Goal: Obtain resource: Download file/media

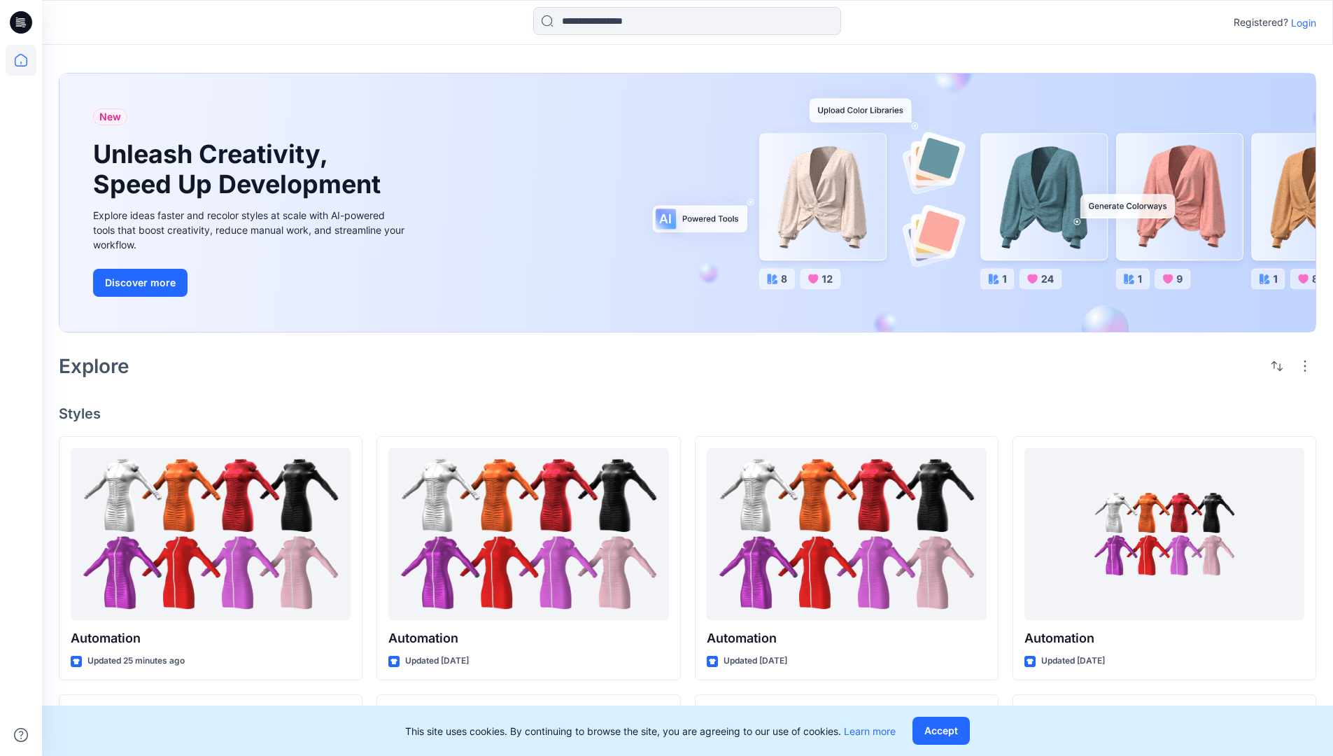
click at [1300, 22] on p "Login" at bounding box center [1303, 22] width 25 height 15
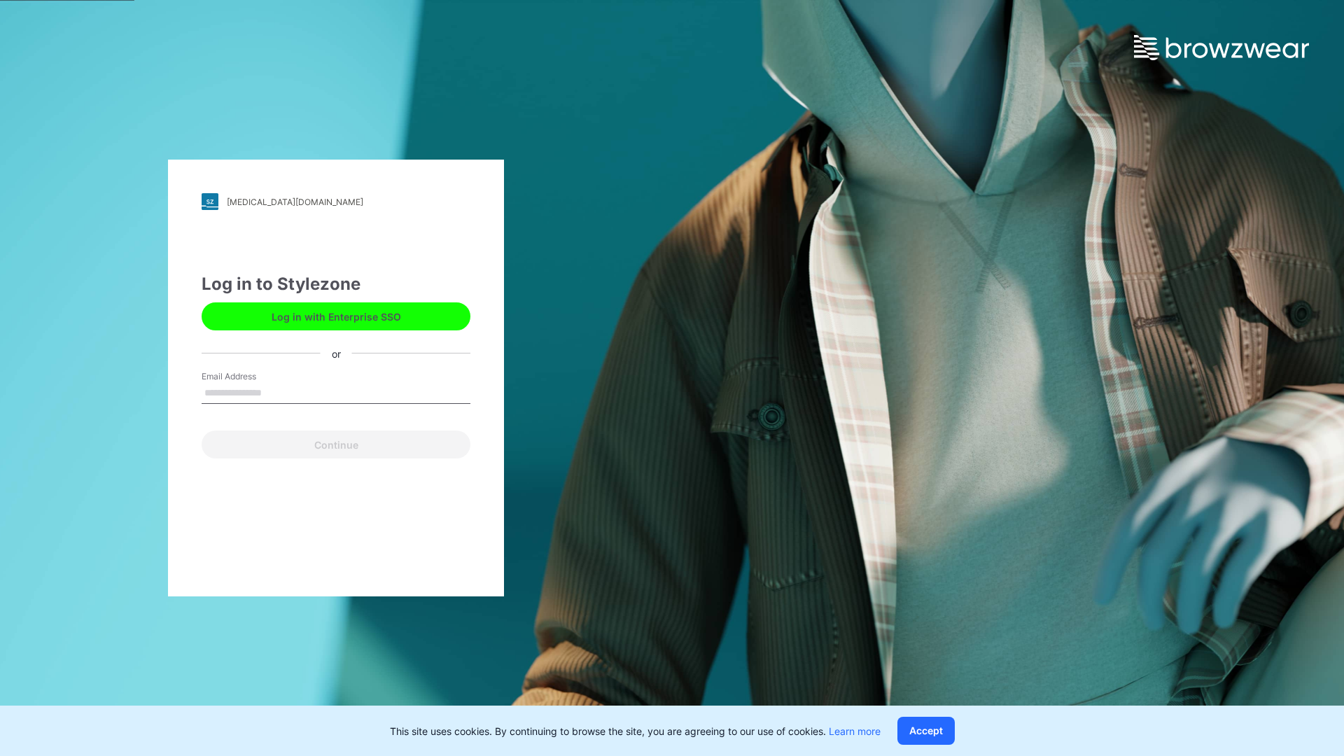
click at [276, 392] on input "Email Address" at bounding box center [336, 393] width 269 height 21
type input "**********"
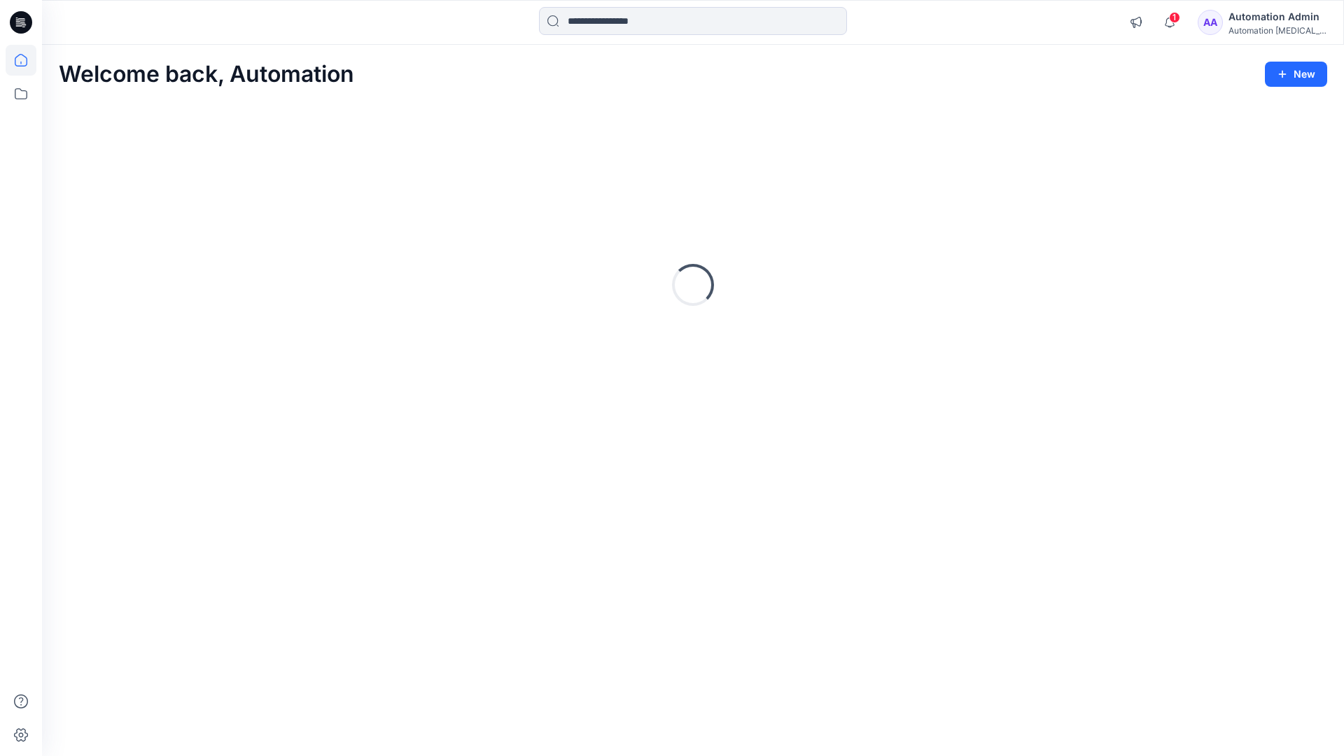
click at [27, 60] on icon at bounding box center [21, 60] width 13 height 13
click at [617, 20] on input at bounding box center [693, 21] width 308 height 28
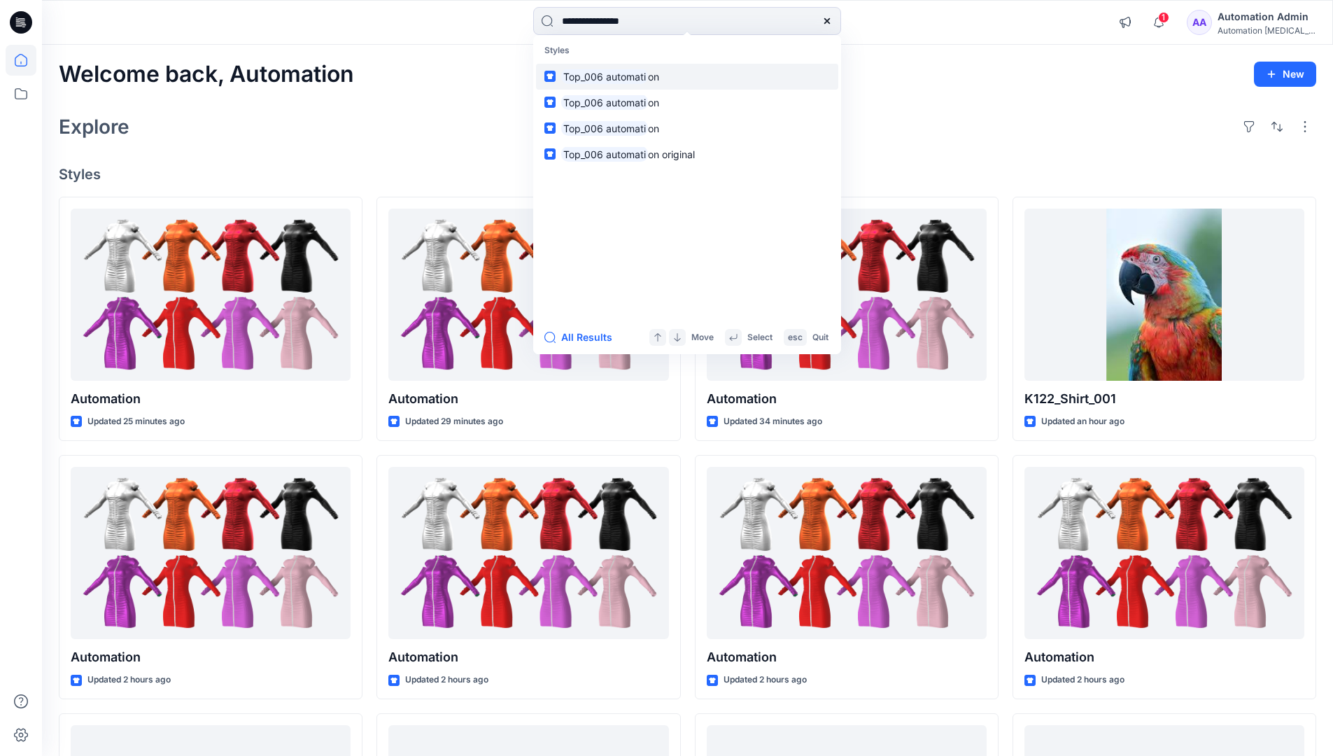
type input "**********"
click at [633, 76] on mark "Top_006 automati" at bounding box center [604, 77] width 87 height 16
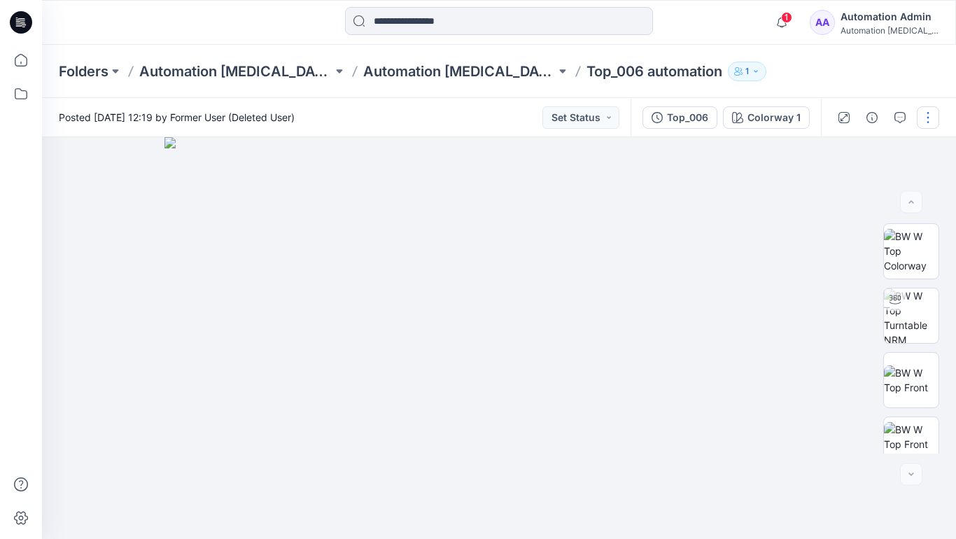
click at [929, 120] on button "button" at bounding box center [928, 117] width 22 height 22
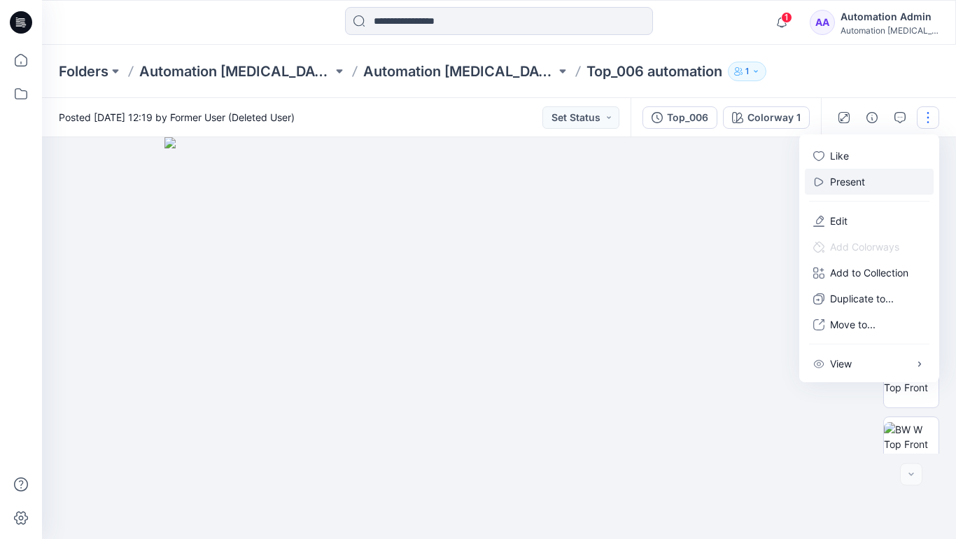
click at [850, 181] on p "Present" at bounding box center [847, 181] width 35 height 15
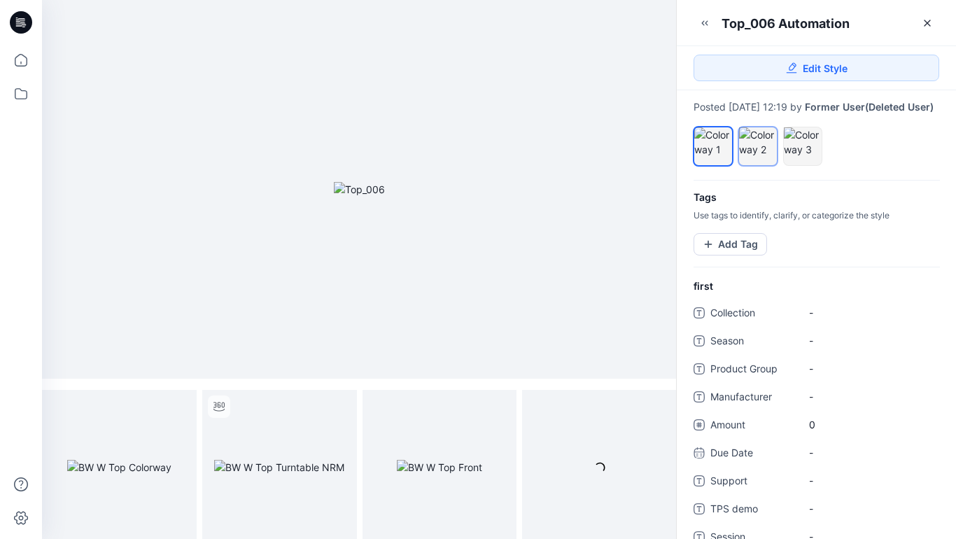
click at [757, 157] on div at bounding box center [758, 141] width 38 height 29
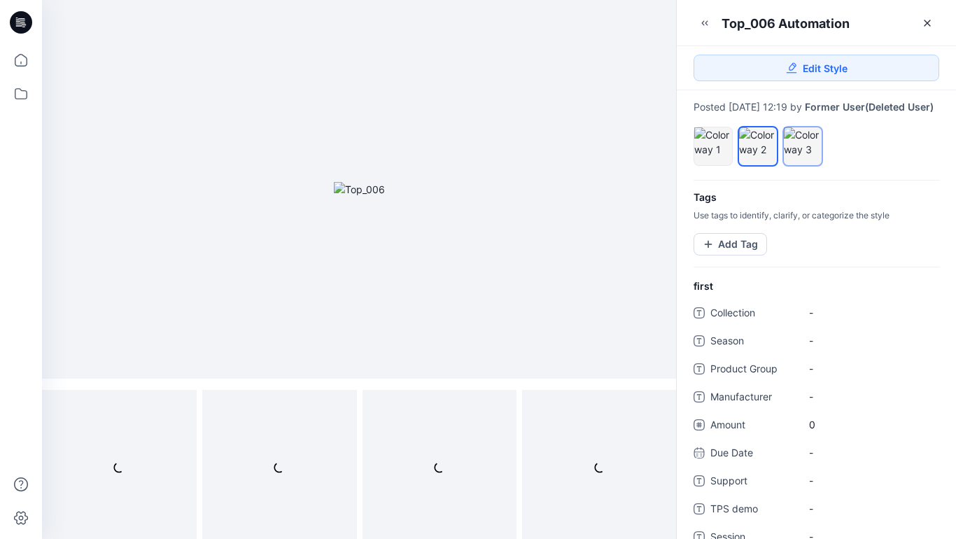
click at [799, 157] on div at bounding box center [803, 141] width 38 height 29
click at [756, 153] on div at bounding box center [758, 141] width 38 height 29
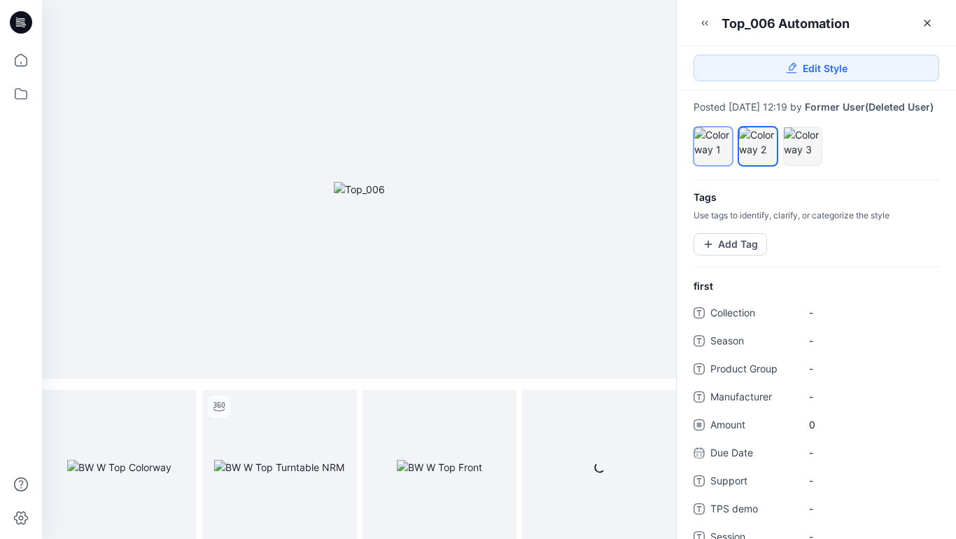
click at [713, 150] on div at bounding box center [713, 141] width 38 height 29
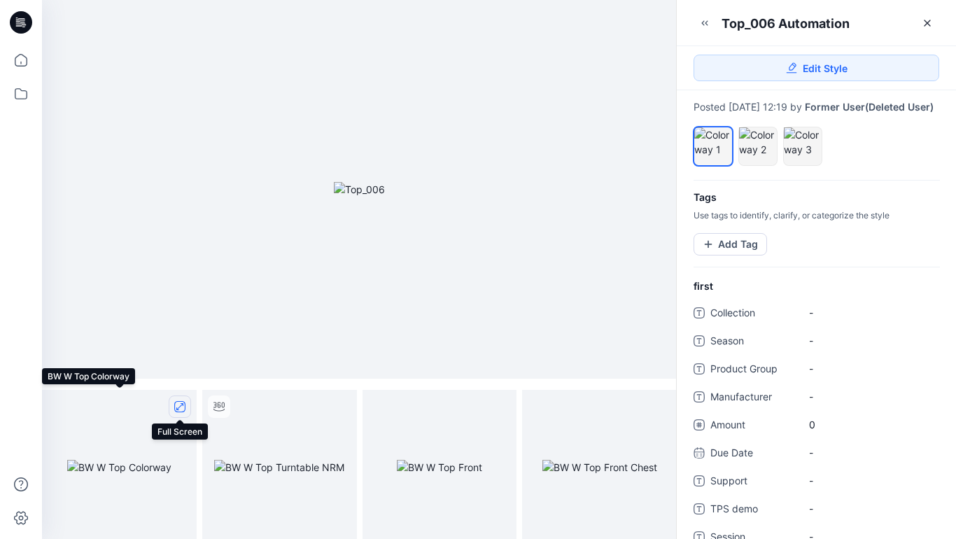
click at [179, 407] on icon "full screen" at bounding box center [179, 406] width 7 height 7
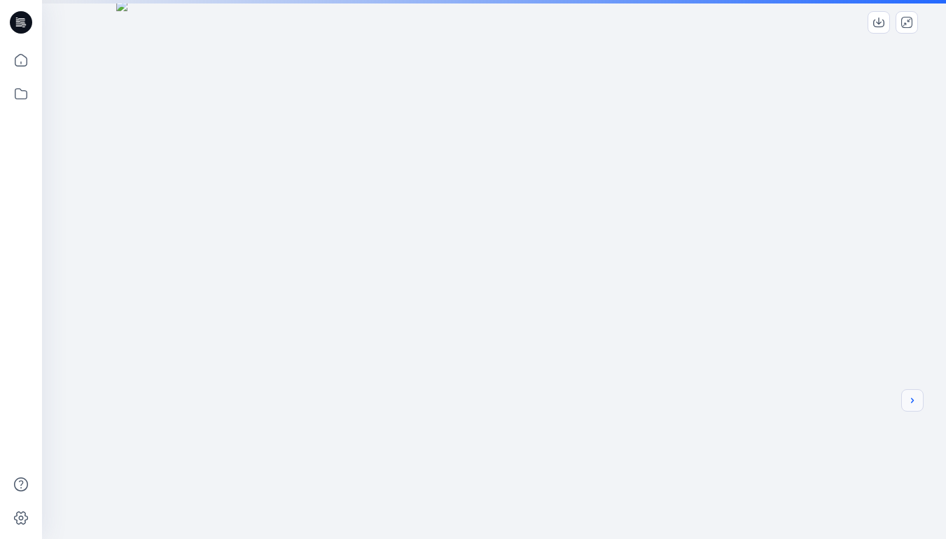
click at [911, 402] on icon "next" at bounding box center [912, 400] width 3 height 5
click at [773, 359] on div at bounding box center [494, 378] width 904 height 756
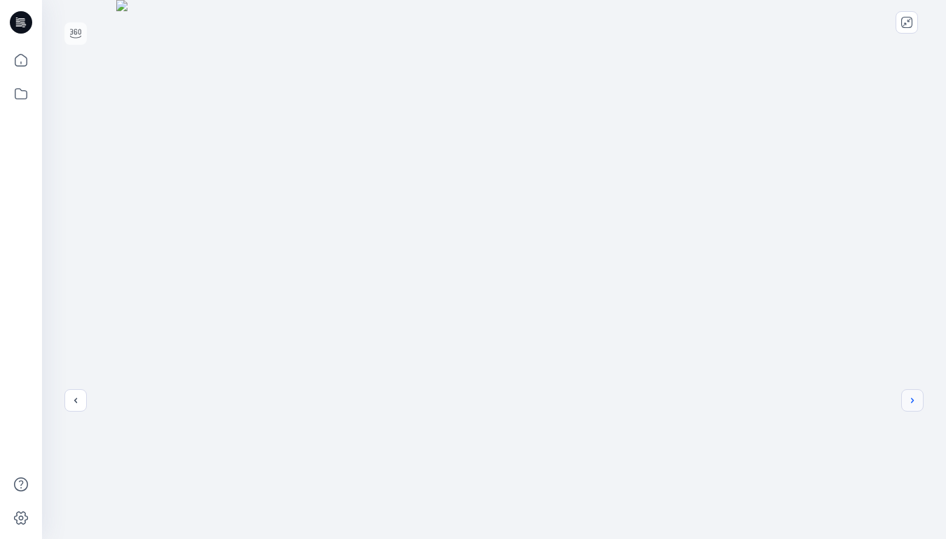
click at [913, 403] on icon "next" at bounding box center [911, 400] width 11 height 11
click at [909, 401] on icon "next" at bounding box center [911, 400] width 11 height 11
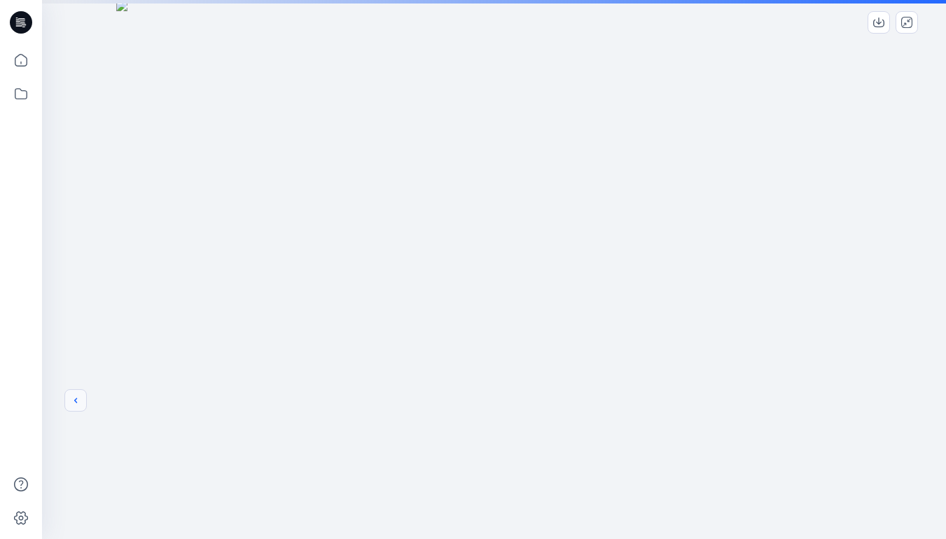
click at [73, 400] on icon "previous" at bounding box center [75, 400] width 11 height 11
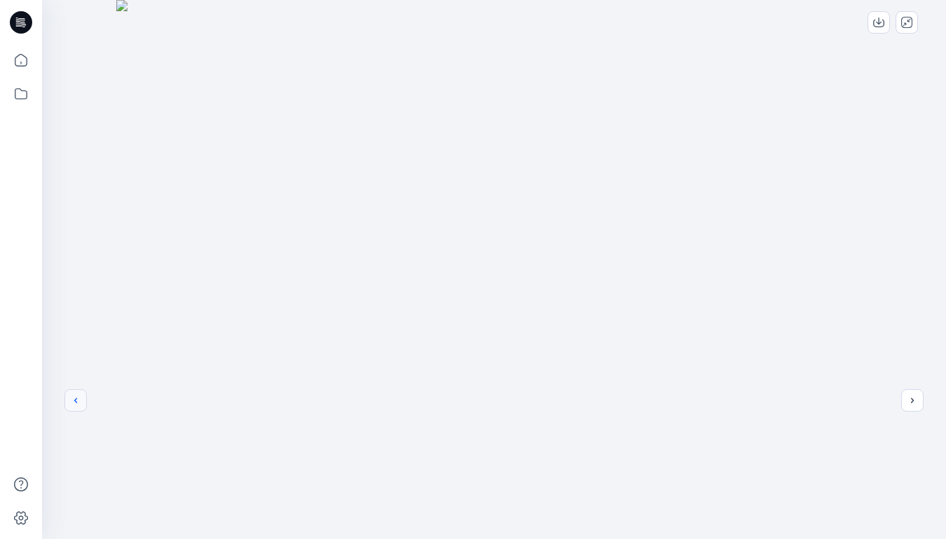
click at [76, 400] on icon "previous" at bounding box center [75, 400] width 11 height 11
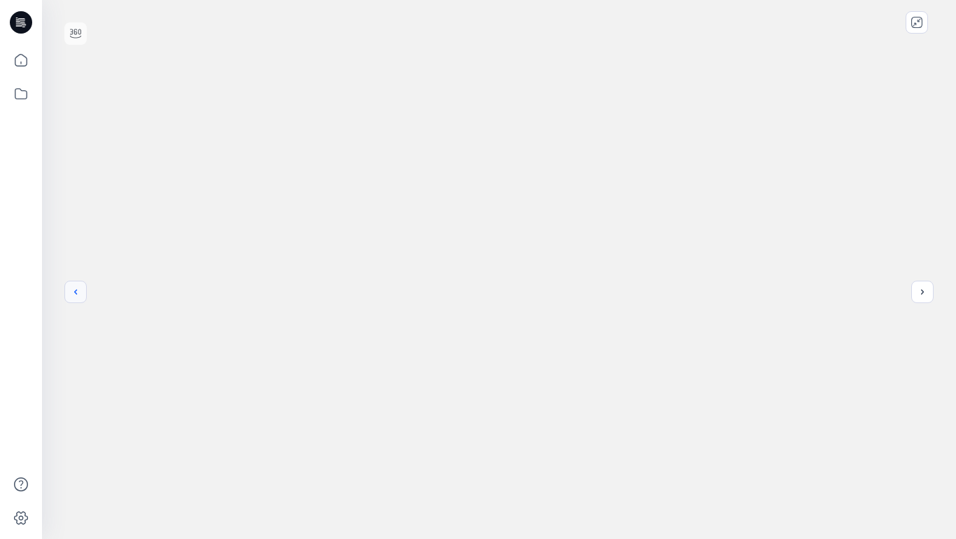
click at [76, 292] on icon "previous" at bounding box center [75, 291] width 11 height 11
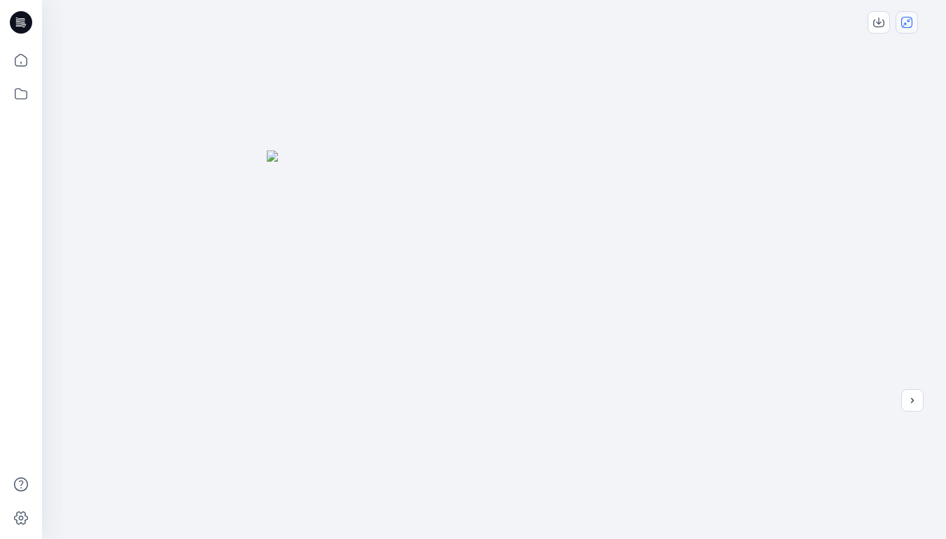
click at [908, 27] on icon "close-full-preview" at bounding box center [906, 22] width 11 height 11
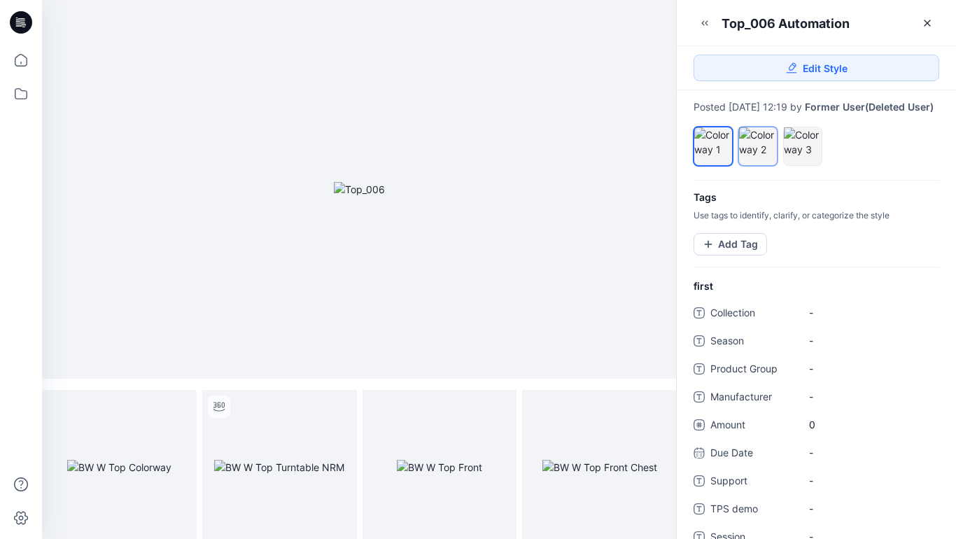
click at [761, 157] on div at bounding box center [758, 141] width 38 height 29
click at [178, 408] on icon "full screen" at bounding box center [179, 406] width 7 height 7
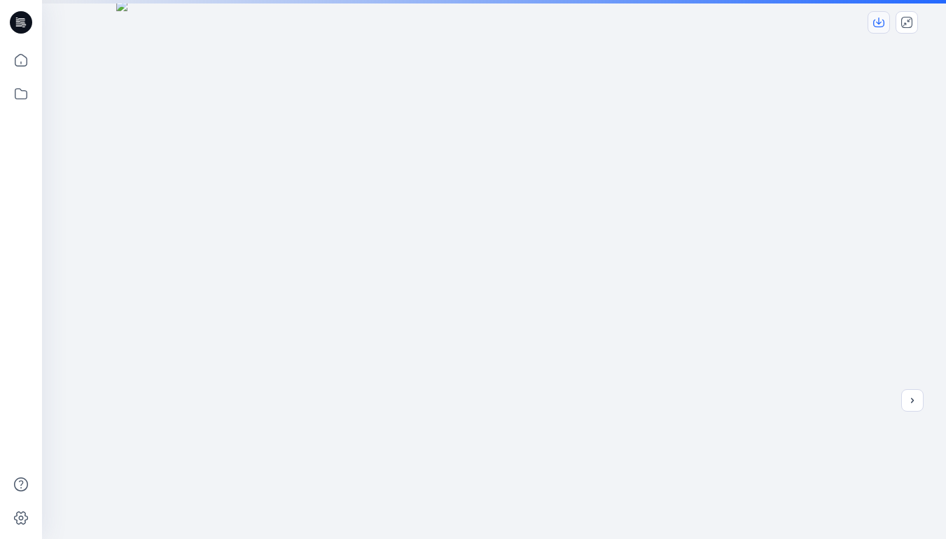
click at [881, 22] on icon "download-image" at bounding box center [878, 22] width 11 height 11
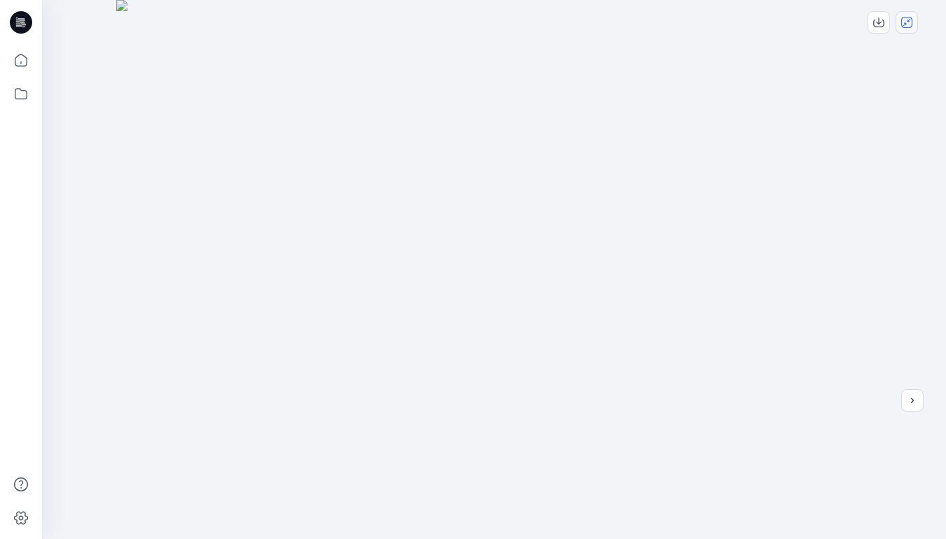
click at [908, 22] on icon "close-full-preview" at bounding box center [906, 22] width 11 height 11
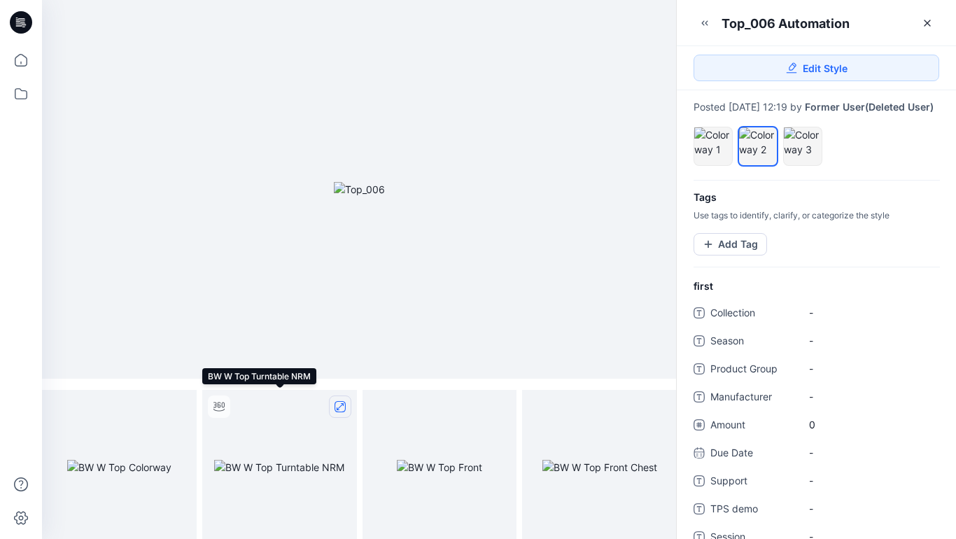
click at [341, 407] on icon "full screen" at bounding box center [340, 406] width 11 height 11
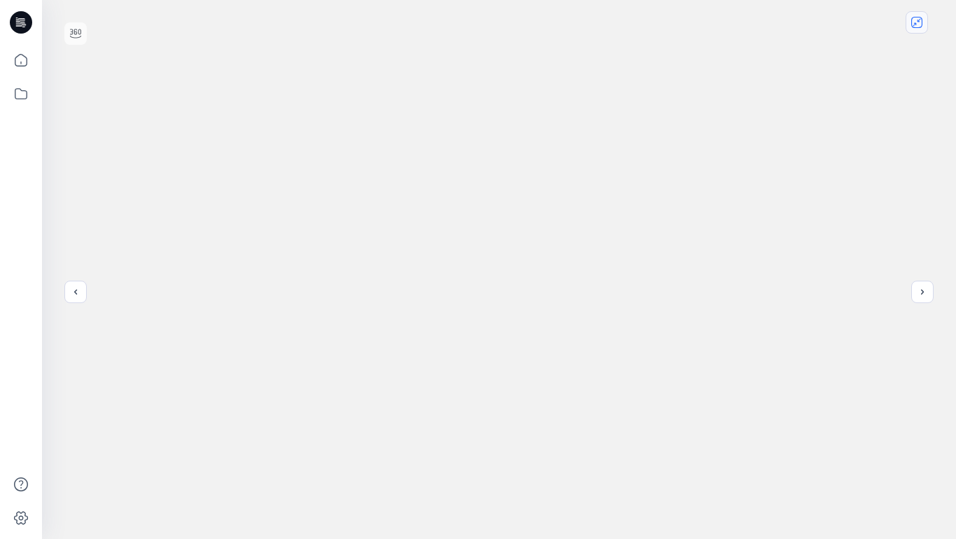
click at [919, 25] on icon "close-full-preview" at bounding box center [916, 22] width 11 height 11
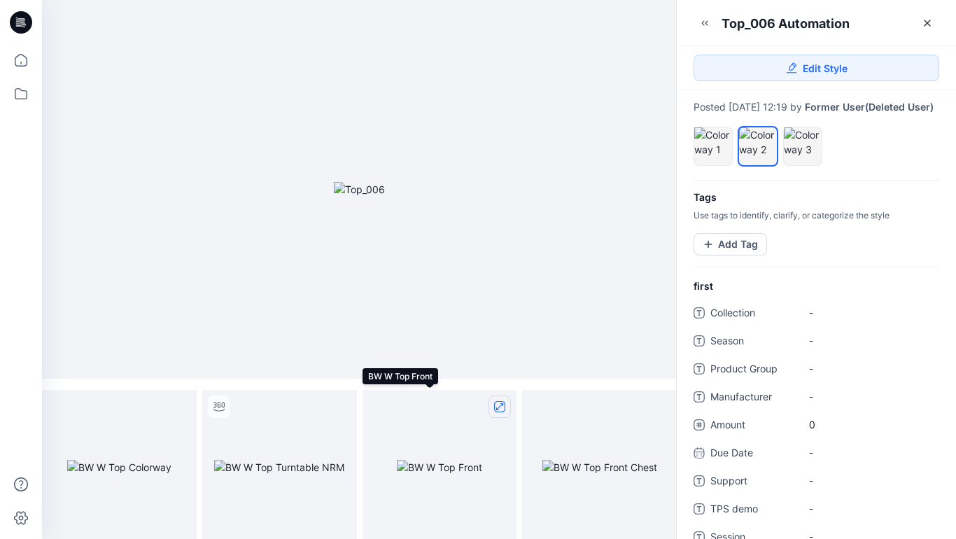
click at [500, 407] on icon "full screen" at bounding box center [499, 406] width 7 height 7
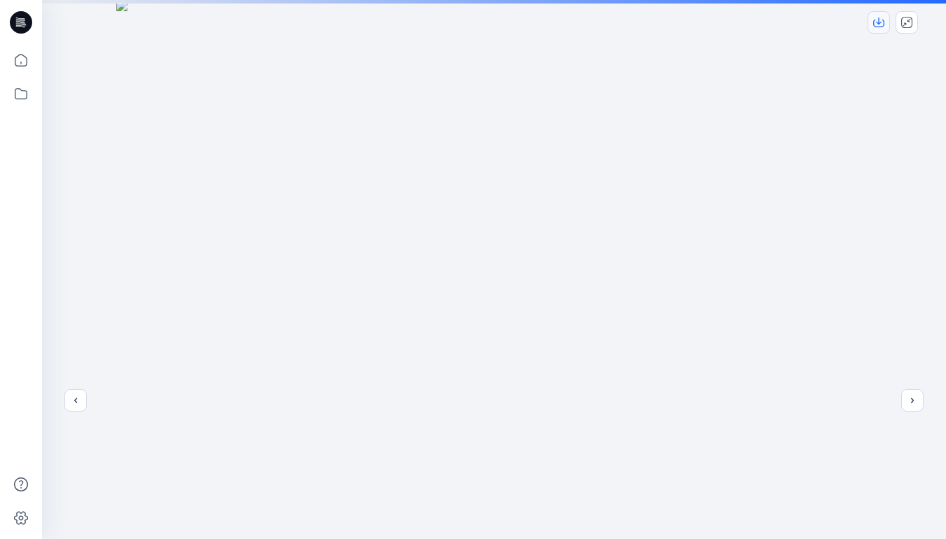
click at [877, 22] on icon "download-image" at bounding box center [879, 20] width 6 height 7
click at [905, 22] on icon "close-full-preview" at bounding box center [906, 22] width 11 height 11
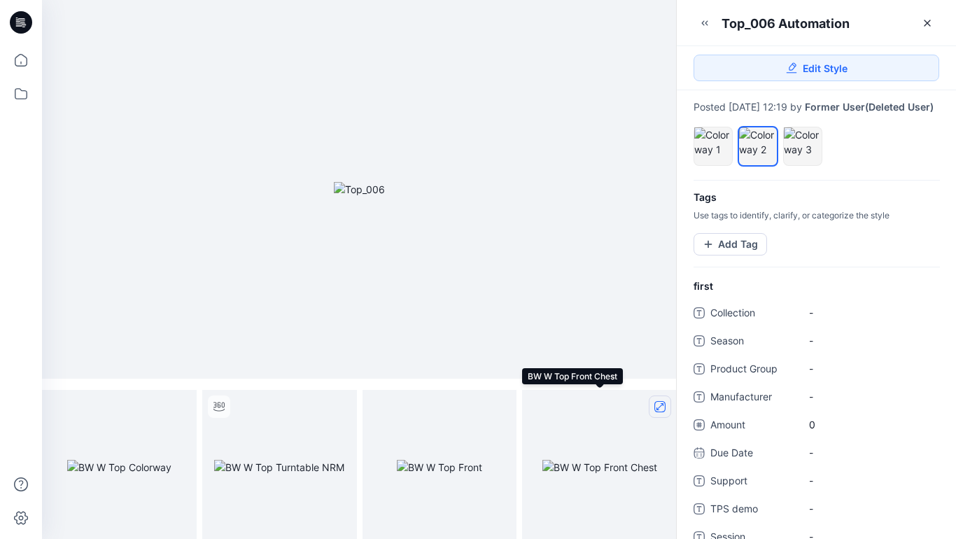
click at [657, 408] on icon "full screen" at bounding box center [660, 406] width 7 height 7
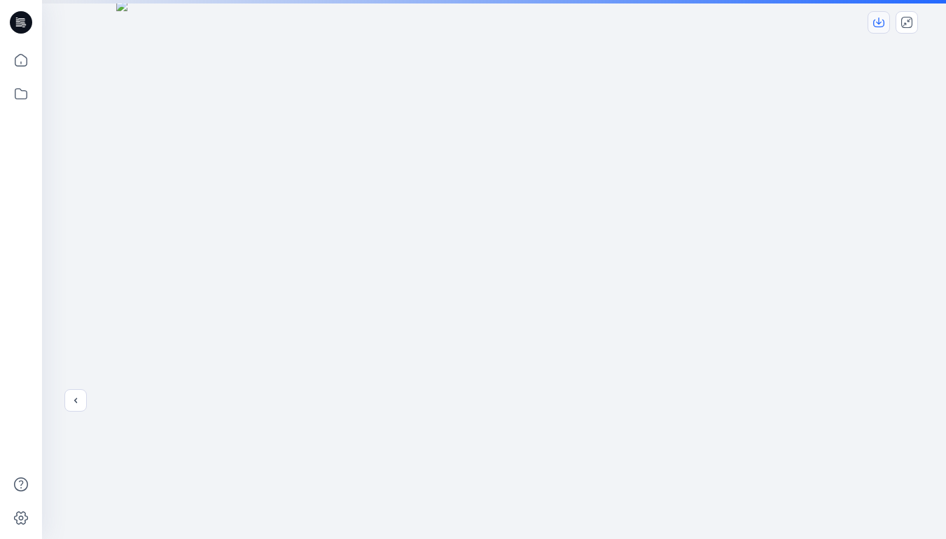
click at [880, 23] on icon "download-image" at bounding box center [878, 22] width 11 height 11
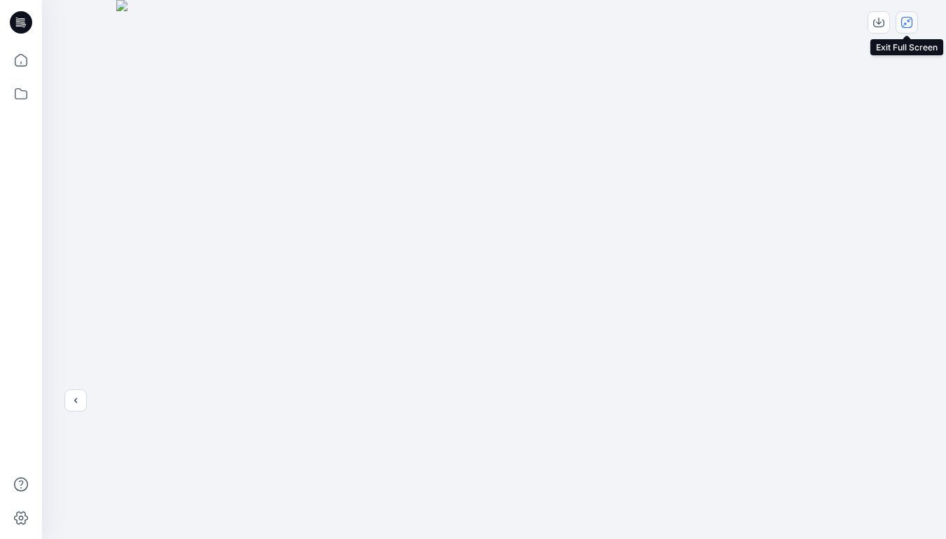
click at [910, 22] on icon "close-full-preview" at bounding box center [906, 22] width 11 height 11
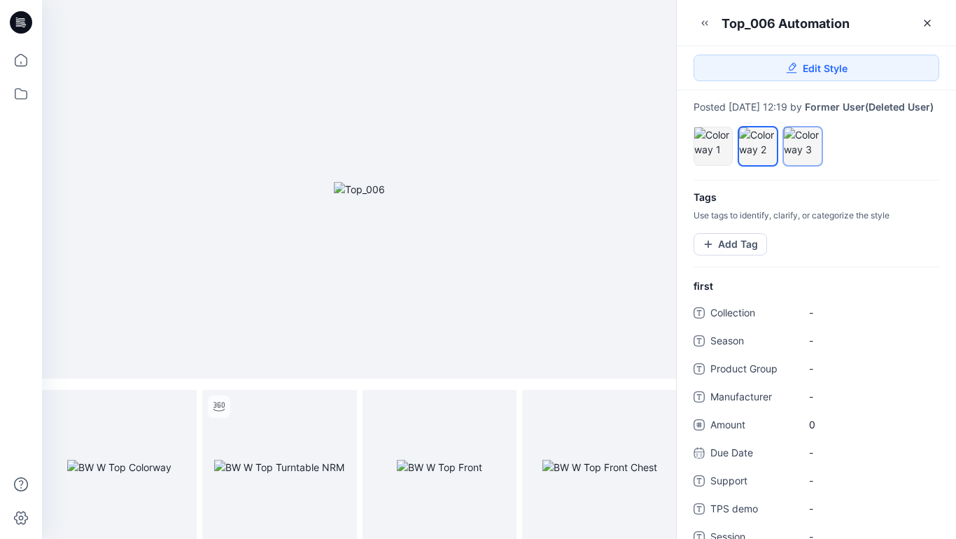
click at [804, 153] on div at bounding box center [803, 141] width 38 height 29
click at [179, 406] on icon "full screen" at bounding box center [179, 406] width 7 height 7
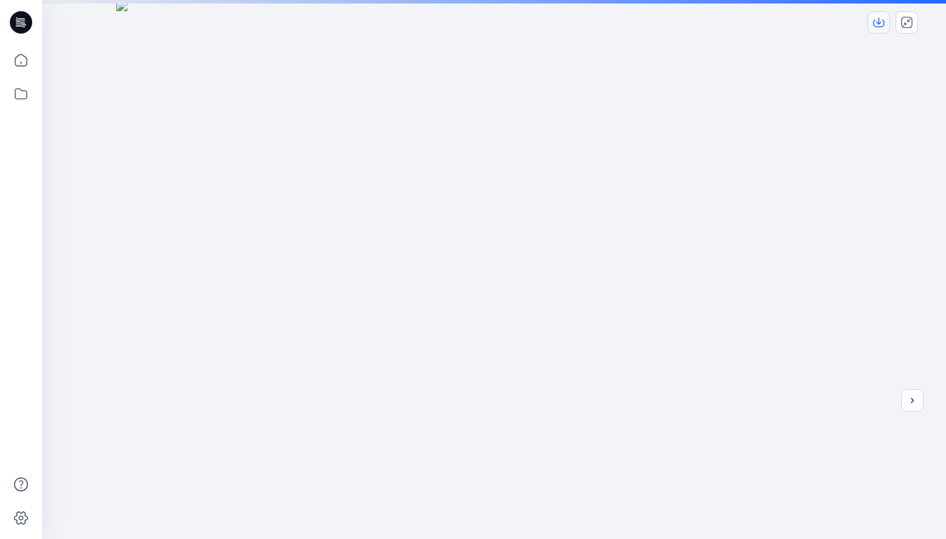
click at [878, 24] on icon "download-image" at bounding box center [879, 20] width 6 height 7
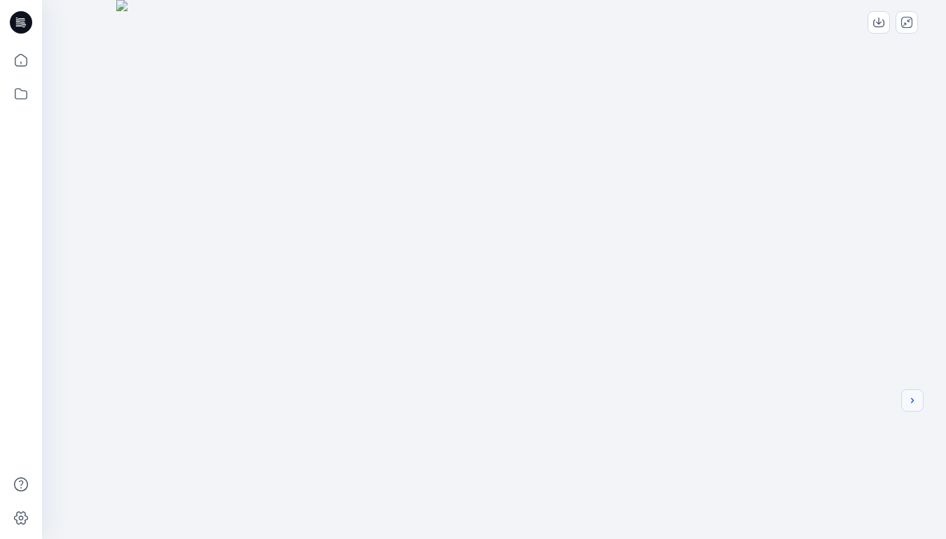
click at [914, 399] on icon "next" at bounding box center [911, 400] width 11 height 11
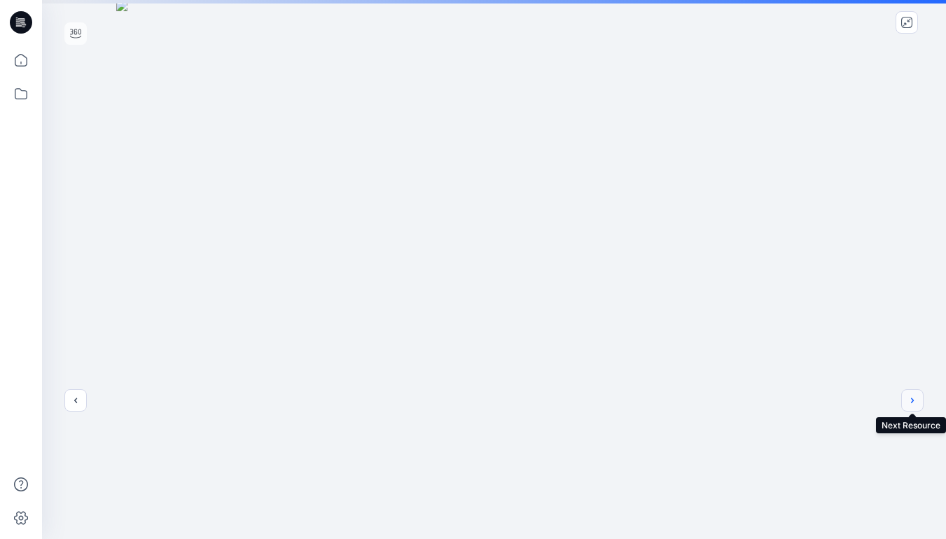
click at [918, 403] on button "next" at bounding box center [912, 400] width 22 height 22
click at [878, 17] on icon "download-image" at bounding box center [878, 22] width 11 height 11
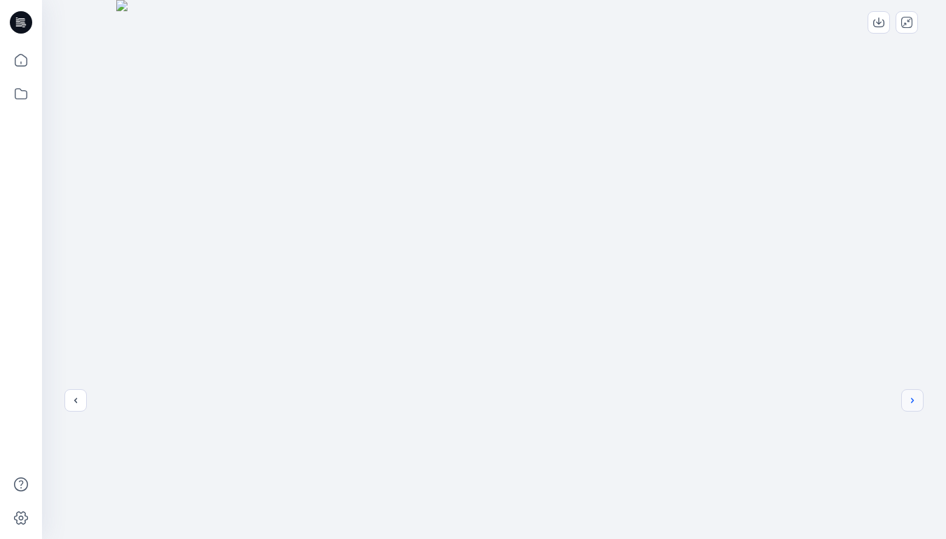
click at [917, 400] on icon "next" at bounding box center [911, 400] width 11 height 11
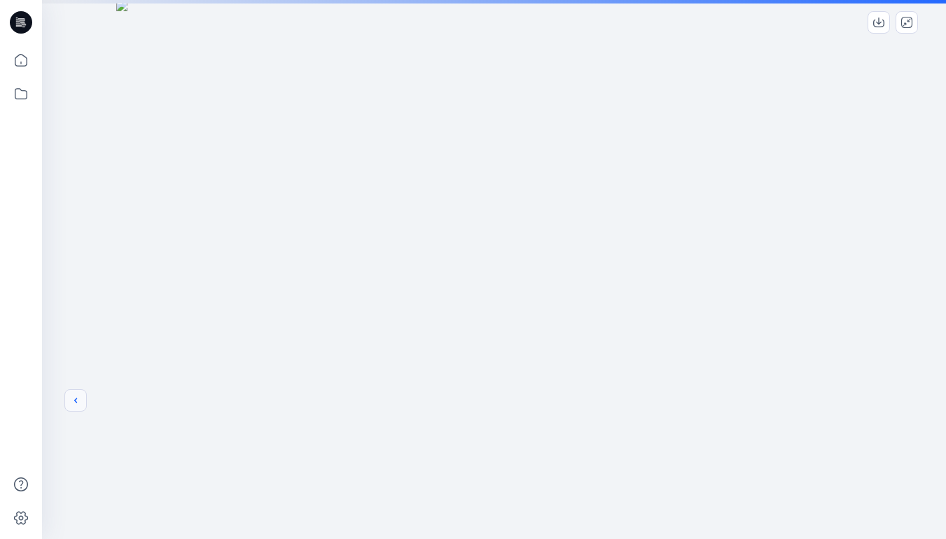
click at [73, 400] on icon "previous" at bounding box center [75, 400] width 11 height 11
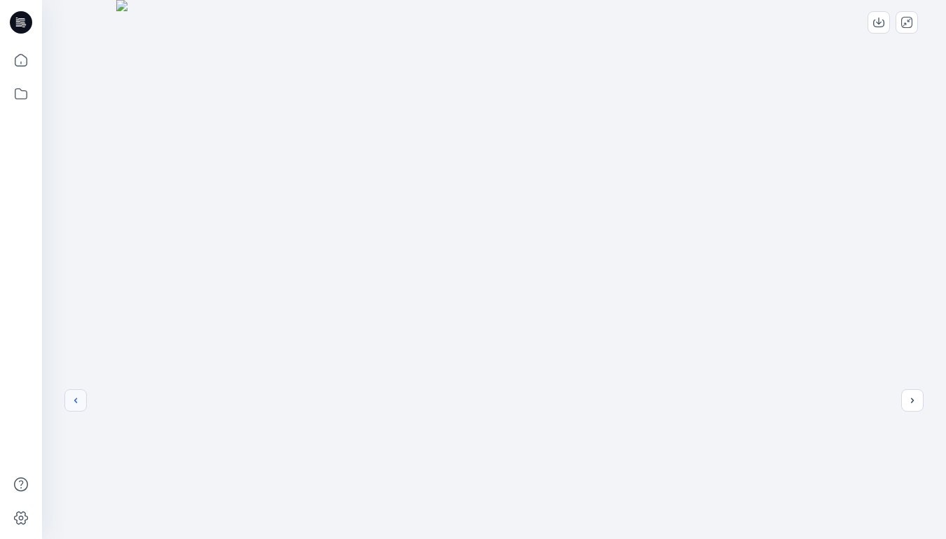
click at [78, 405] on icon "previous" at bounding box center [75, 400] width 11 height 11
click at [76, 409] on button "previous" at bounding box center [75, 400] width 22 height 22
click at [903, 22] on icon "close-full-preview" at bounding box center [906, 22] width 11 height 11
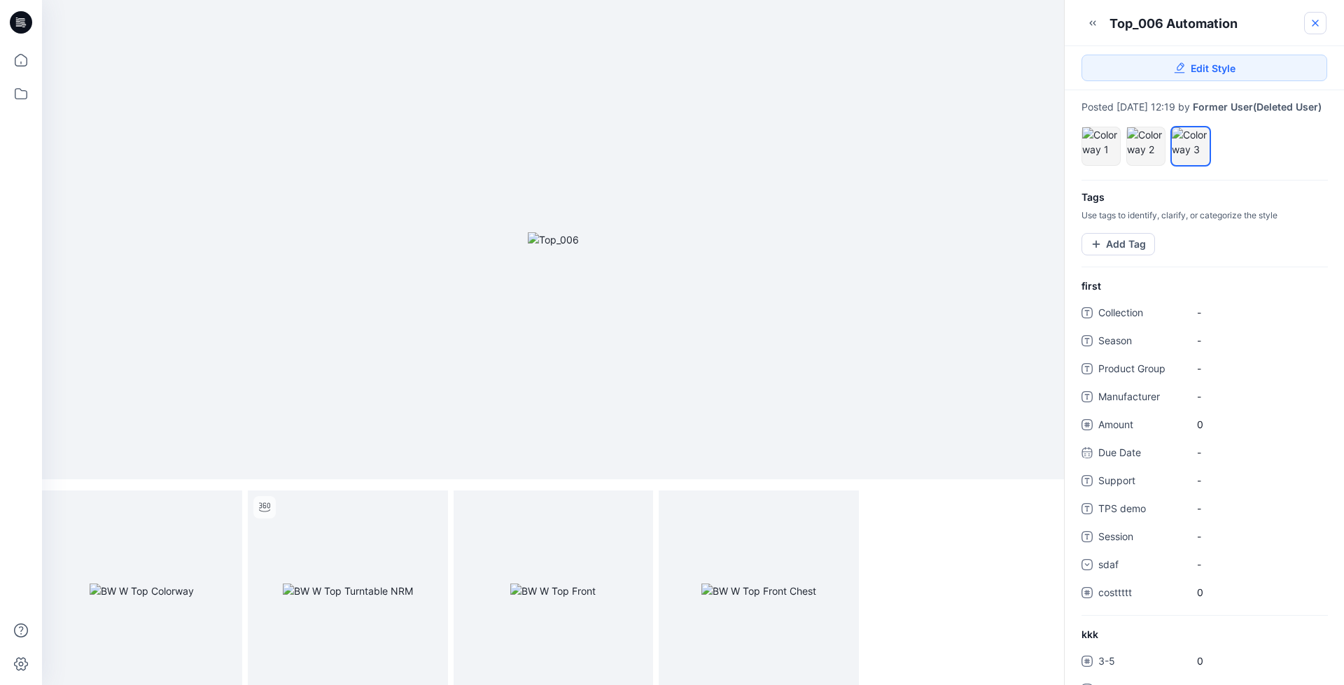
click at [1314, 24] on icon at bounding box center [1315, 23] width 6 height 6
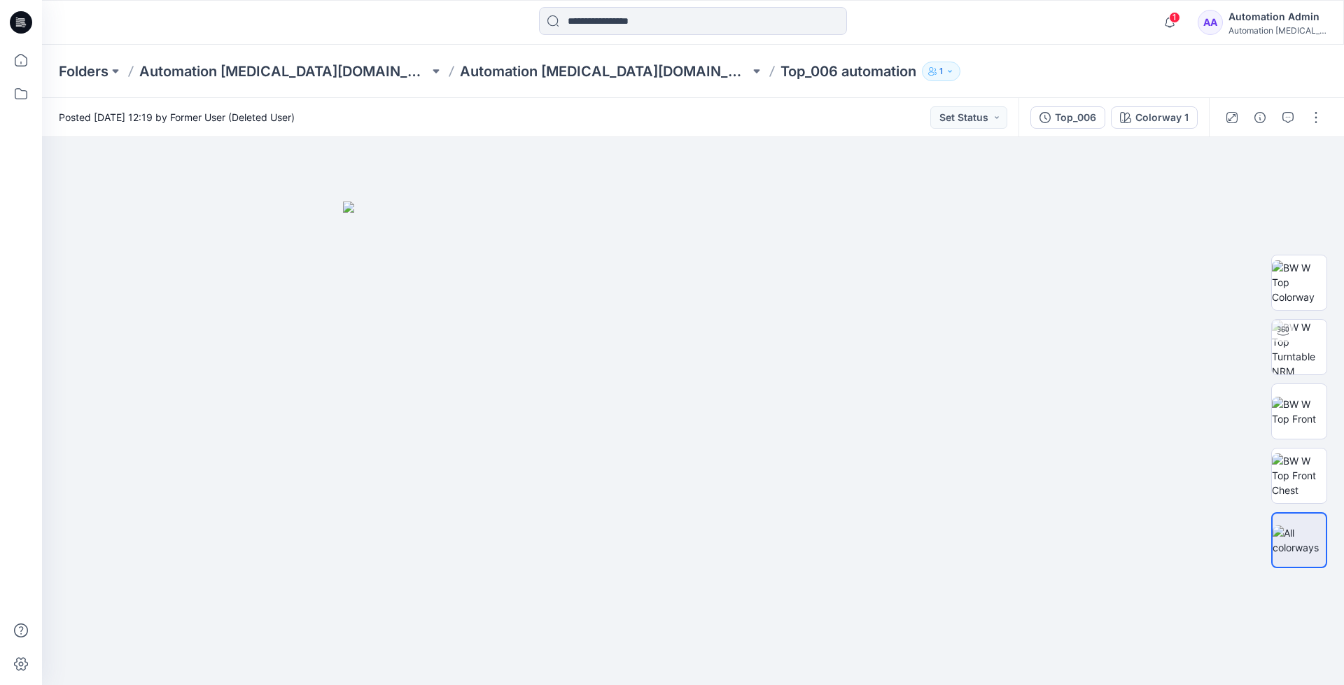
click at [1279, 20] on div "Automation Admin" at bounding box center [1277, 16] width 98 height 17
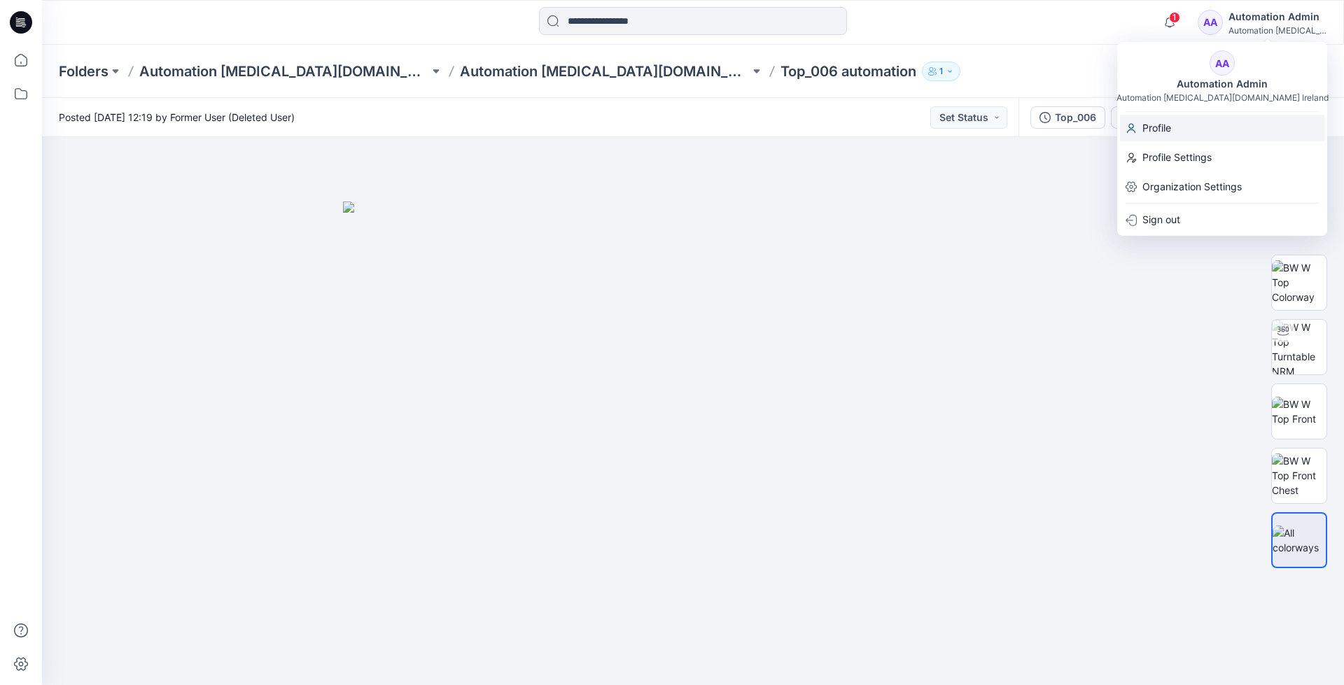
click at [1163, 127] on p "Profile" at bounding box center [1156, 128] width 29 height 27
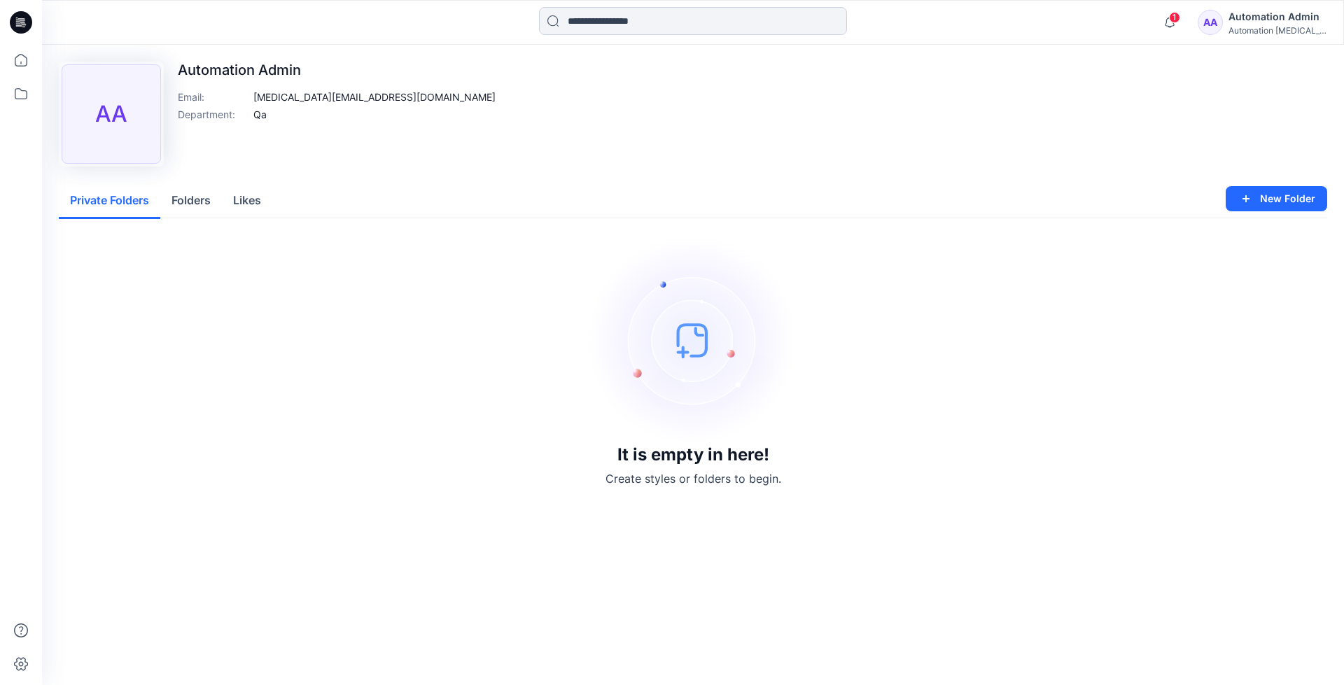
click at [597, 26] on input at bounding box center [693, 21] width 308 height 28
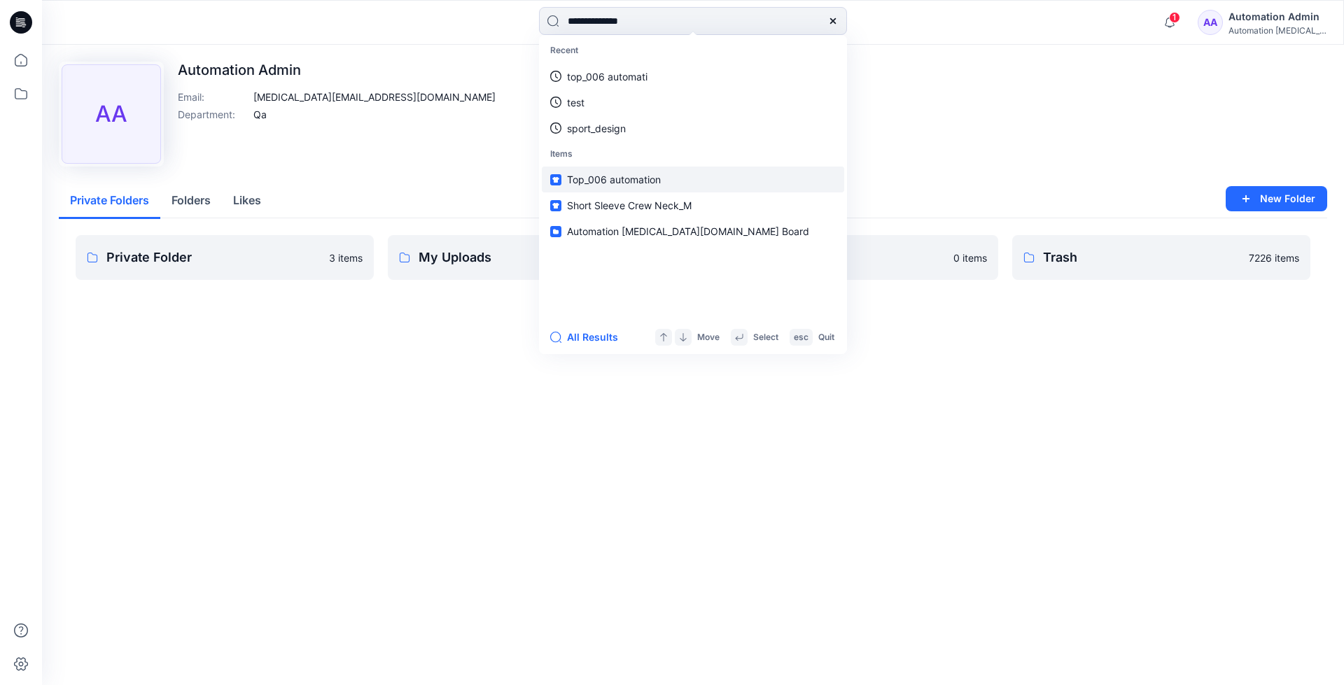
type input "**********"
click at [596, 171] on link "Top_006 automation" at bounding box center [693, 180] width 302 height 26
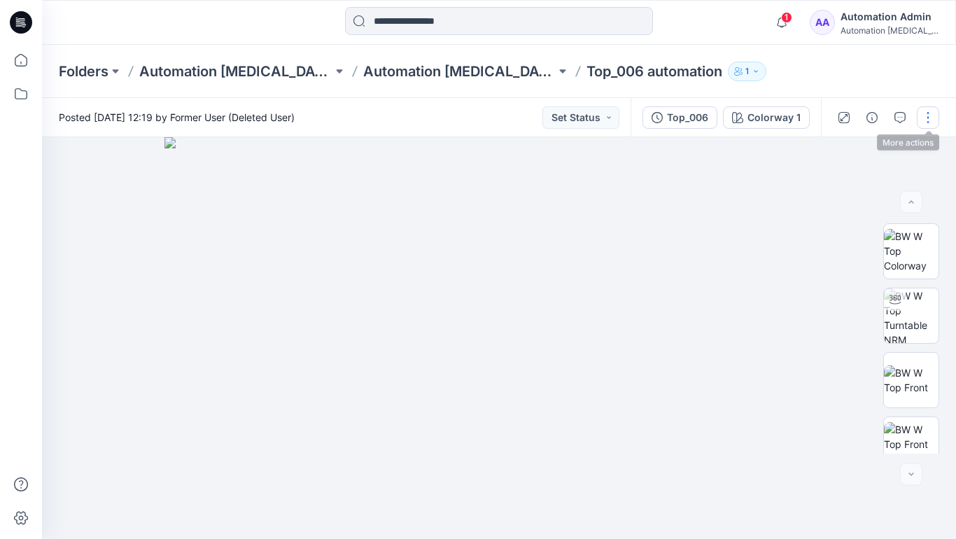
click at [928, 118] on button "button" at bounding box center [928, 117] width 22 height 22
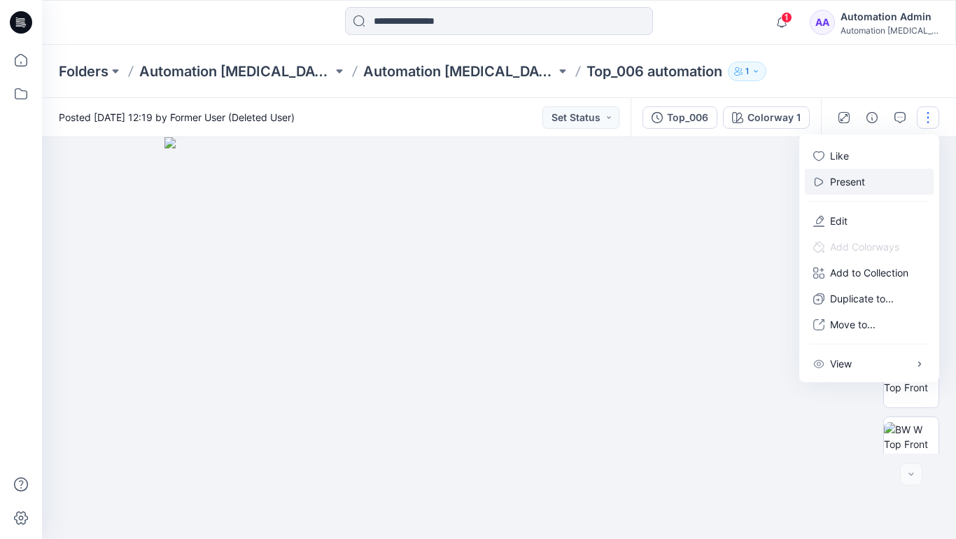
click at [869, 181] on button "Present" at bounding box center [869, 182] width 129 height 26
